Goal: Information Seeking & Learning: Learn about a topic

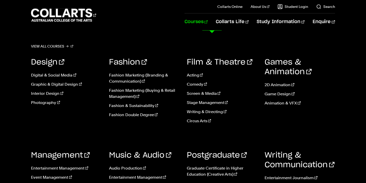
scroll to position [241, 0]
click at [208, 20] on link "Courses" at bounding box center [196, 21] width 23 height 17
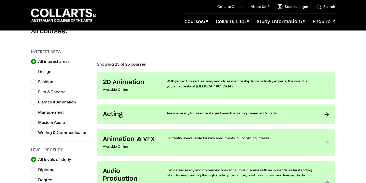
scroll to position [153, 0]
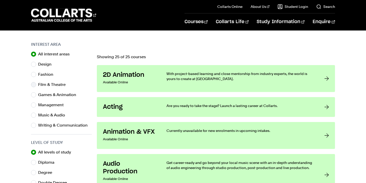
click at [46, 84] on label "Film & Theatre" at bounding box center [54, 84] width 32 height 7
click at [36, 84] on input "Film & Theatre" at bounding box center [33, 84] width 5 height 5
radio input "true"
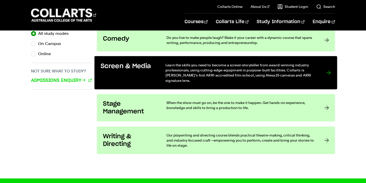
scroll to position [353, 0]
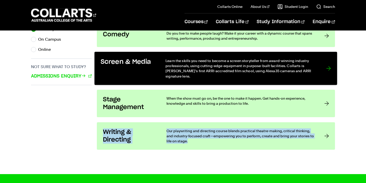
click at [147, 68] on div "Screen & Media" at bounding box center [128, 68] width 54 height 21
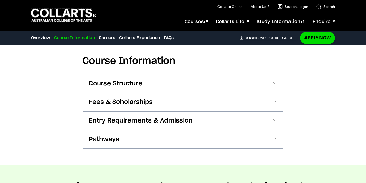
scroll to position [551, 0]
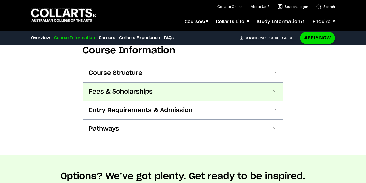
click at [262, 94] on button "Fees & Scholarships" at bounding box center [183, 92] width 201 height 18
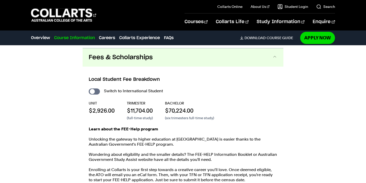
scroll to position [588, 0]
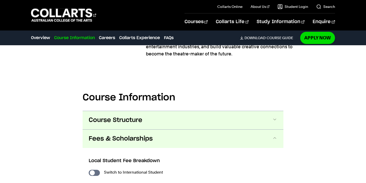
click at [215, 115] on button "Course Structure" at bounding box center [183, 120] width 201 height 18
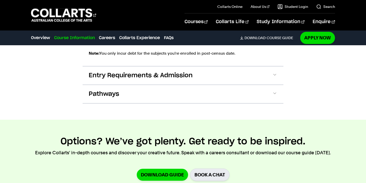
scroll to position [1084, 0]
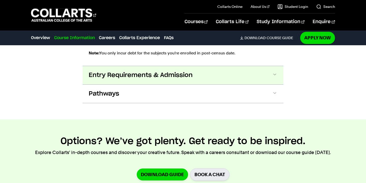
click at [178, 66] on button "Entry Requirements & Admission" at bounding box center [183, 75] width 201 height 18
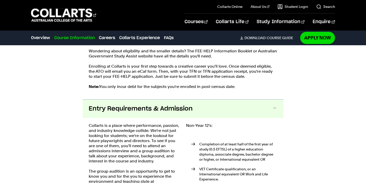
scroll to position [1052, 0]
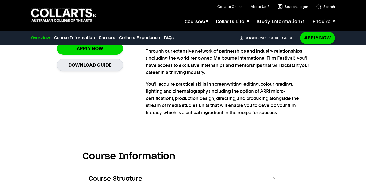
scroll to position [389, 0]
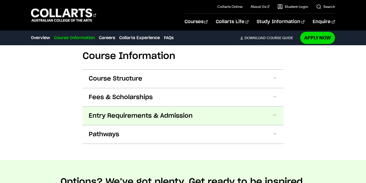
click at [219, 119] on button "Entry Requirements & Admission" at bounding box center [183, 116] width 201 height 18
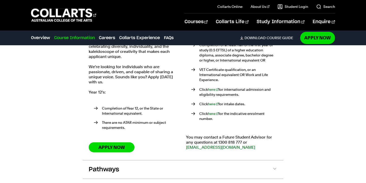
scroll to position [594, 0]
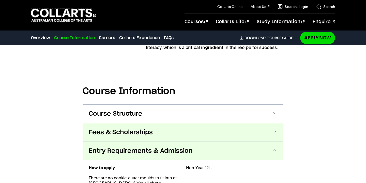
click at [192, 139] on button "Fees & Scholarships" at bounding box center [183, 132] width 201 height 18
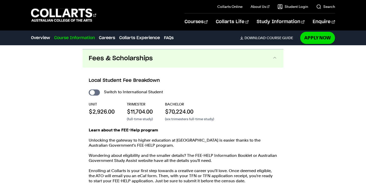
scroll to position [529, 0]
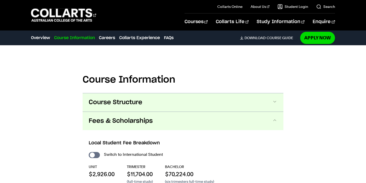
click at [186, 105] on button "Course Structure" at bounding box center [183, 102] width 201 height 18
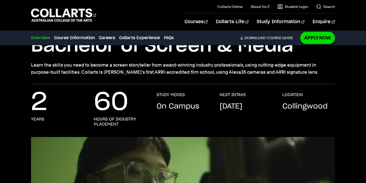
scroll to position [85, 0]
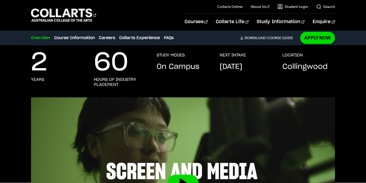
click at [19, 10] on div "Courses Collarts Online Study 100% online About Us History & Values Strategic P…" at bounding box center [183, 15] width 366 height 30
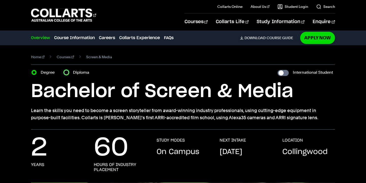
click at [68, 73] on input "Diploma" at bounding box center [66, 72] width 5 height 5
radio input "true"
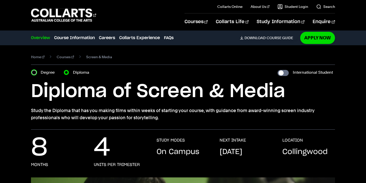
click at [34, 72] on input "Degree" at bounding box center [34, 72] width 5 height 5
radio input "true"
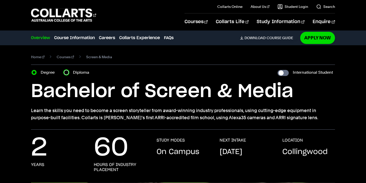
click at [66, 73] on input "Diploma" at bounding box center [66, 72] width 5 height 5
radio input "true"
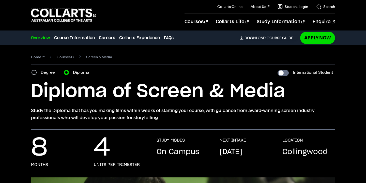
click at [38, 71] on div "Degree" at bounding box center [45, 72] width 26 height 7
click at [32, 71] on input "Degree" at bounding box center [34, 72] width 5 height 5
radio input "true"
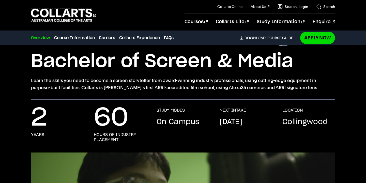
click at [168, 139] on div "STUDY MODES On Campus" at bounding box center [183, 125] width 53 height 35
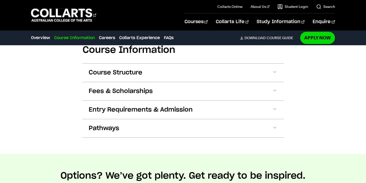
scroll to position [496, 0]
